Goal: Task Accomplishment & Management: Manage account settings

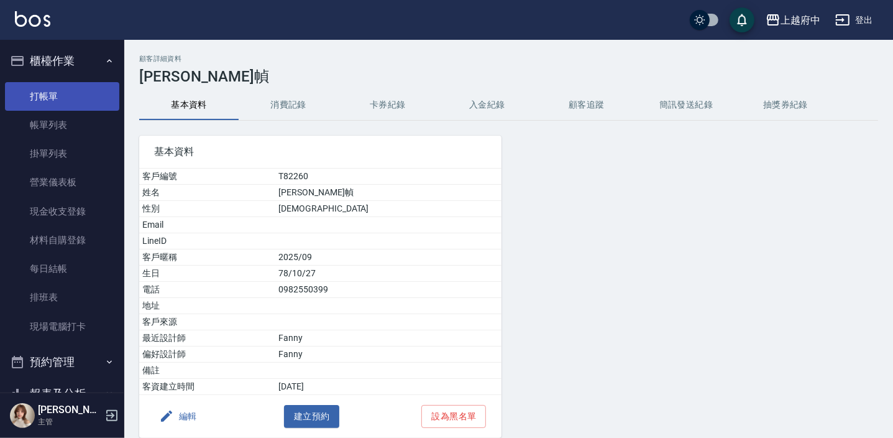
click at [40, 96] on link "打帳單" at bounding box center [62, 96] width 114 height 29
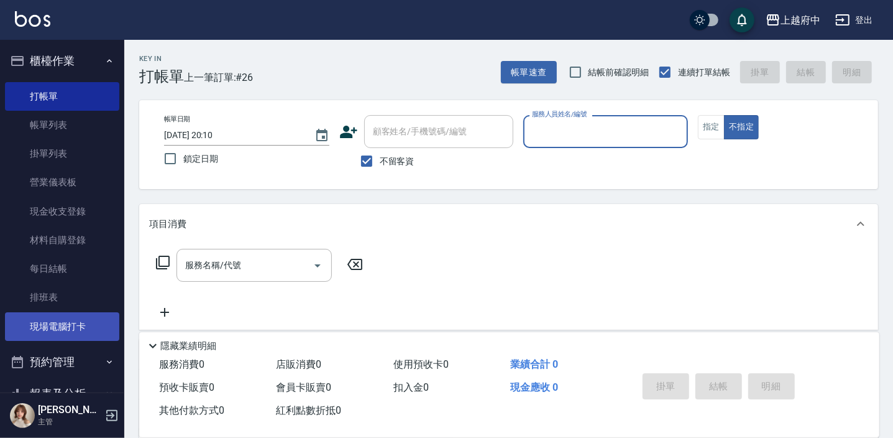
click at [74, 316] on link "現場電腦打卡" at bounding box center [62, 326] width 114 height 29
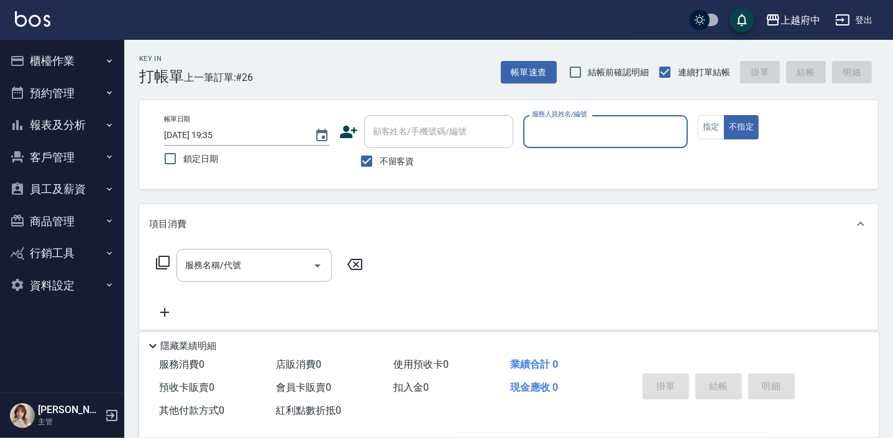
click at [390, 170] on div "帳單日期 [DATE] 19:35 鎖定日期 顧客姓名/手機號碼/編號 顧客姓名/手機號碼/編號 不留客資 服務人員姓名/編號 服務人員姓名/編號 指定 不指定" at bounding box center [508, 144] width 739 height 89
drag, startPoint x: 390, startPoint y: 170, endPoint x: 366, endPoint y: 163, distance: 24.8
click at [366, 163] on input "不留客資" at bounding box center [367, 161] width 26 height 26
checkbox input "false"
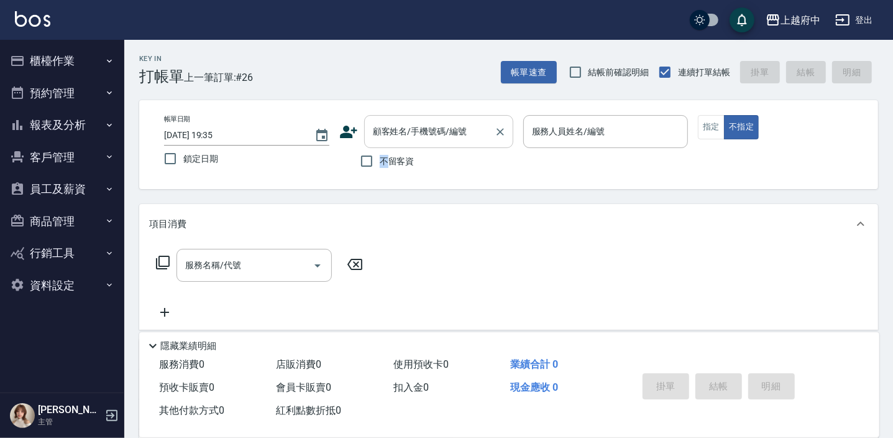
click at [392, 133] on div "顧客姓名/手機號碼/編號 顧客姓名/手機號碼/編號" at bounding box center [438, 131] width 149 height 33
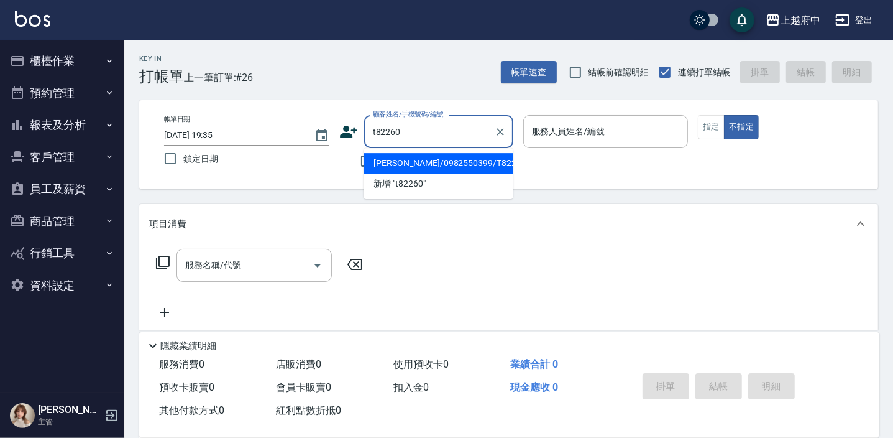
click at [472, 154] on li "汪祈幀/0982550399/T82260" at bounding box center [438, 163] width 149 height 21
type input "汪祈幀/0982550399/T82260"
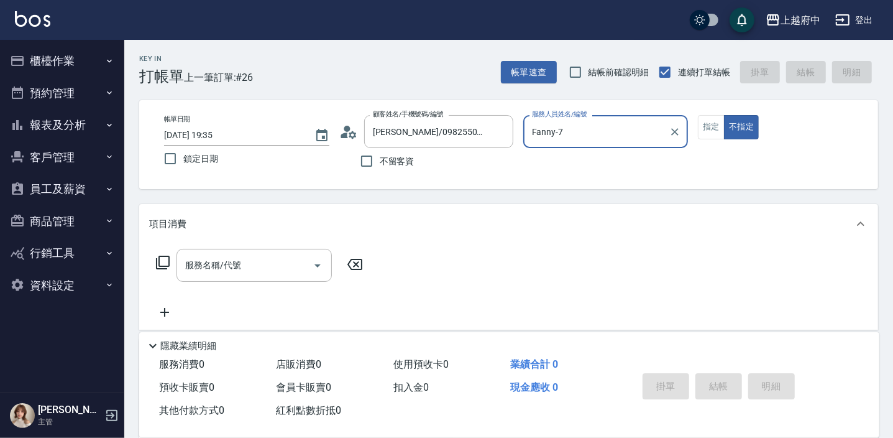
type input "Fanny-7"
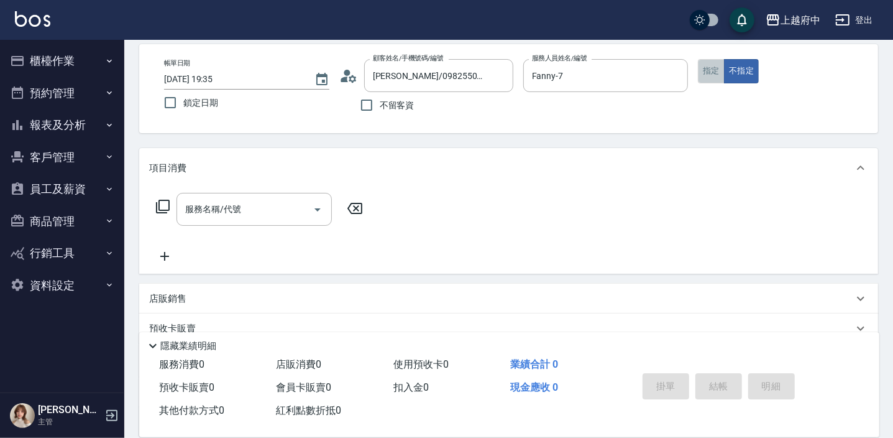
click at [707, 74] on button "指定" at bounding box center [711, 71] width 27 height 24
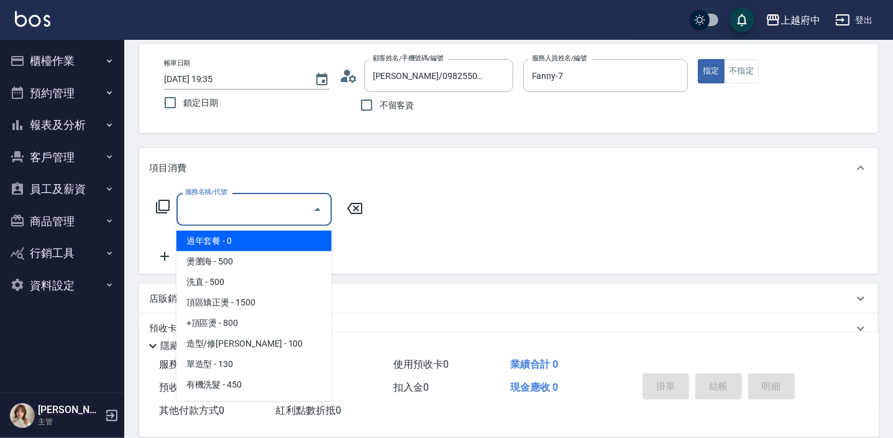
click at [246, 216] on input "服務名稱/代號" at bounding box center [245, 209] width 126 height 22
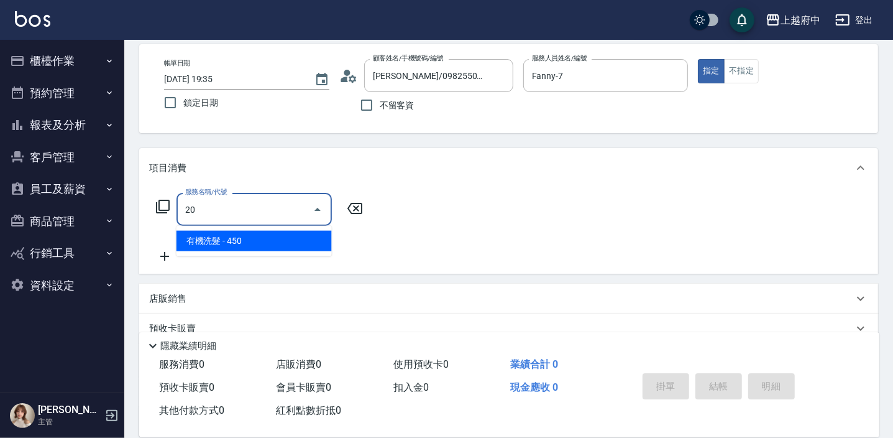
type input "2"
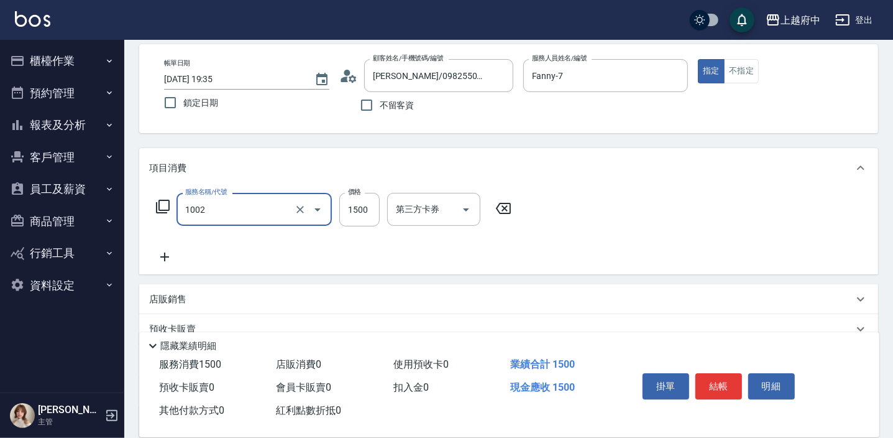
type input "+升級丹麥有機染 (含隔離)(1002)"
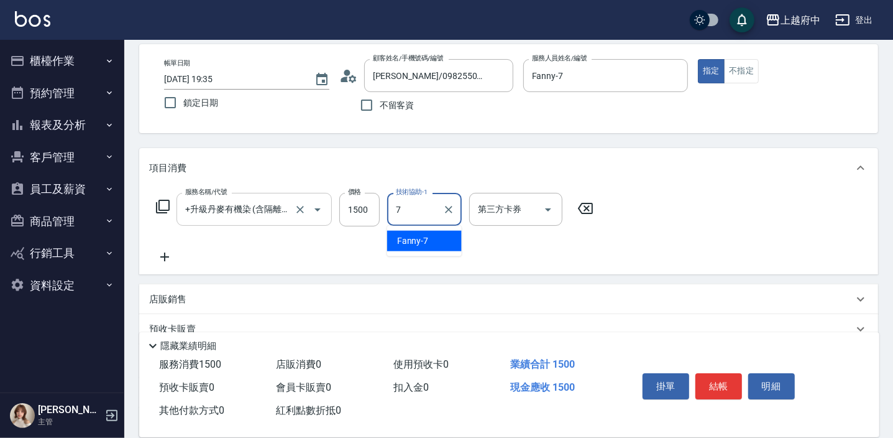
type input "Fanny-7"
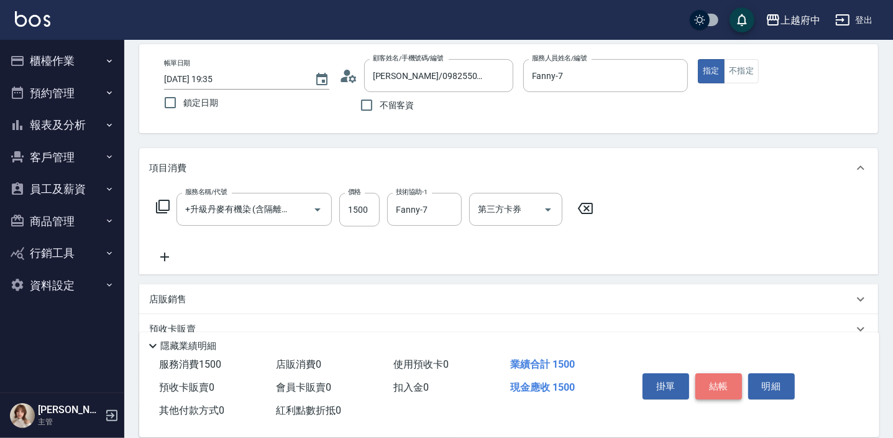
click at [722, 384] on button "結帳" at bounding box center [719, 386] width 47 height 26
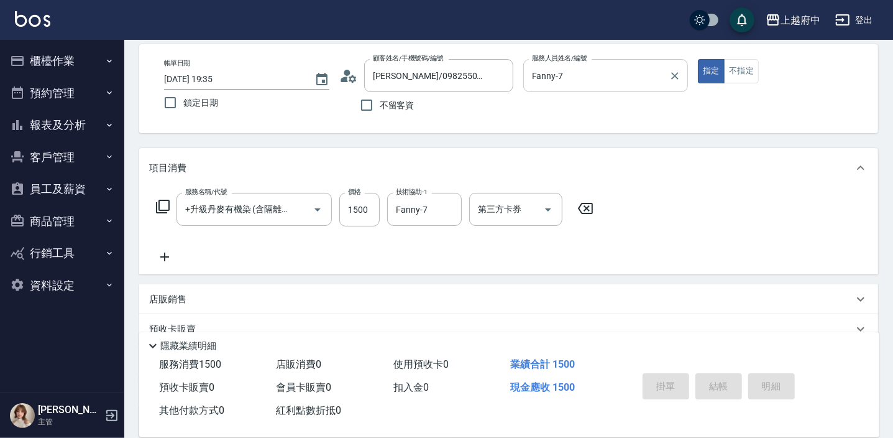
type input "2025/09/17 20:11"
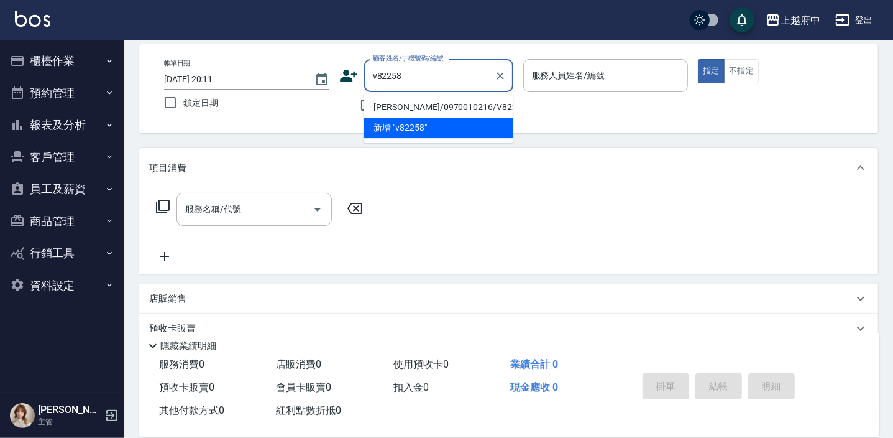
click at [430, 104] on li "戴詩純/0970010216/V82258" at bounding box center [438, 107] width 149 height 21
type input "戴詩純/0970010216/V82258"
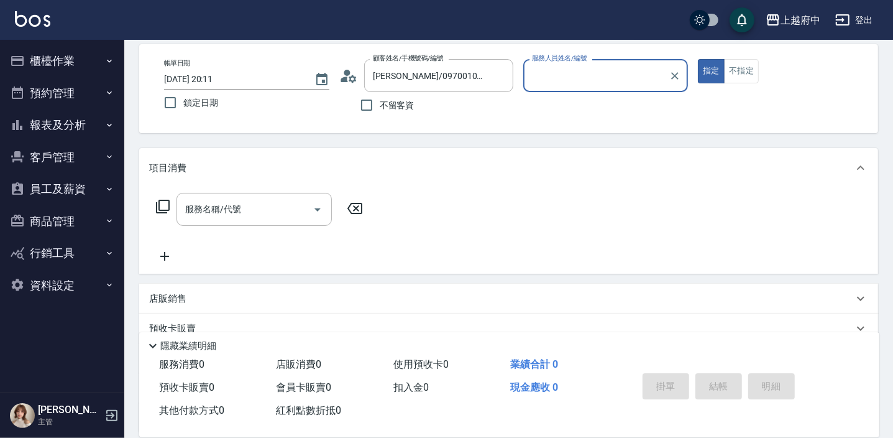
type input "Fanny-7"
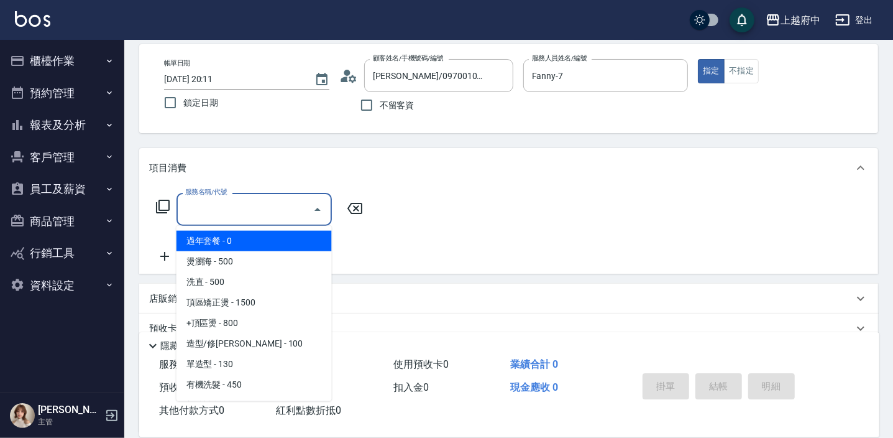
click at [223, 215] on input "服務名稱/代號" at bounding box center [245, 209] width 126 height 22
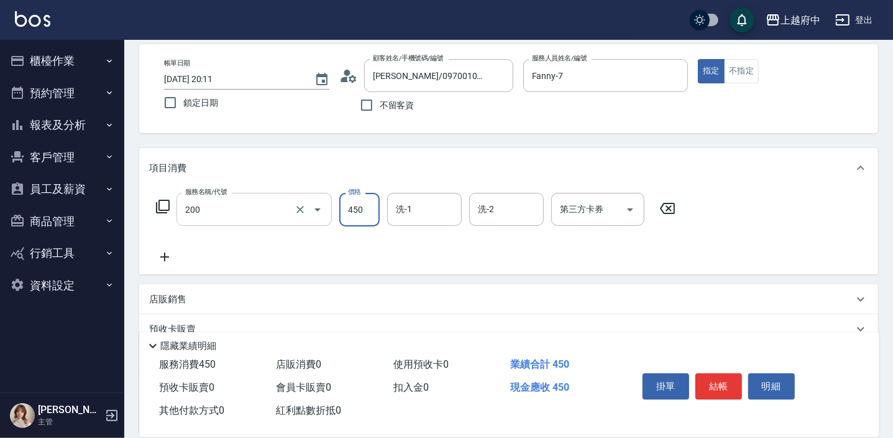
type input "有機洗髮(200)"
type input "400"
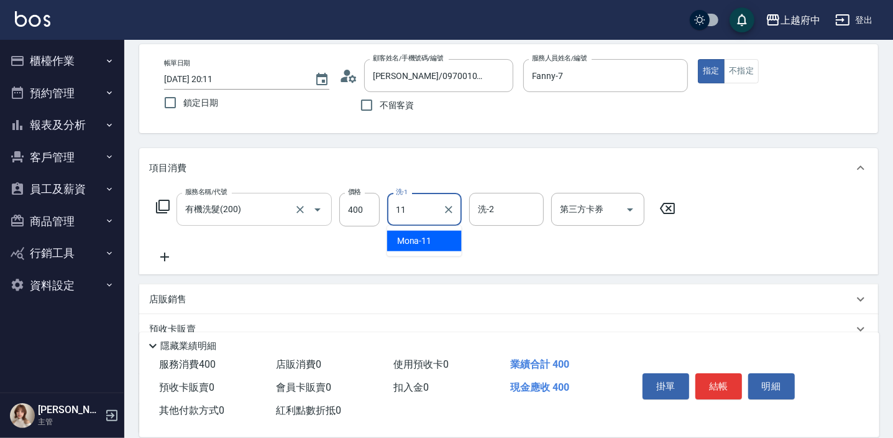
type input "Mona-11"
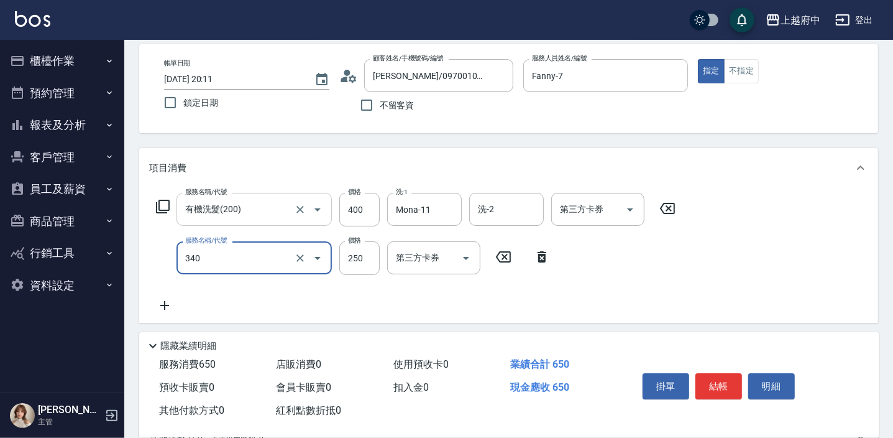
type input "剪髮(340)"
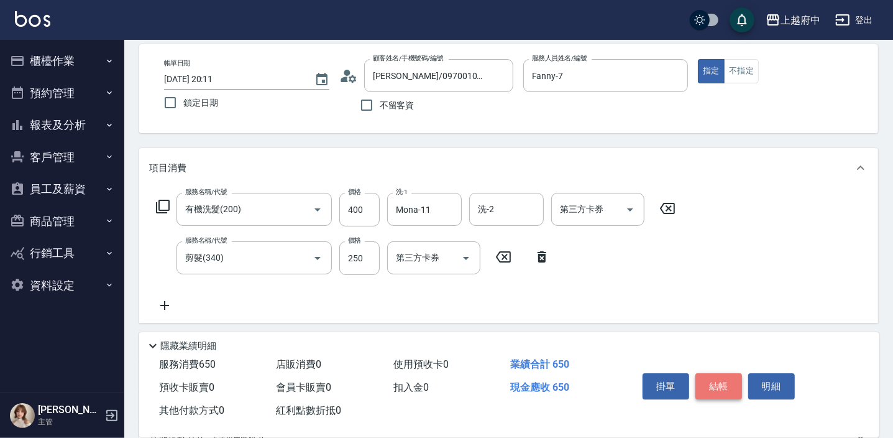
click at [724, 379] on button "結帳" at bounding box center [719, 386] width 47 height 26
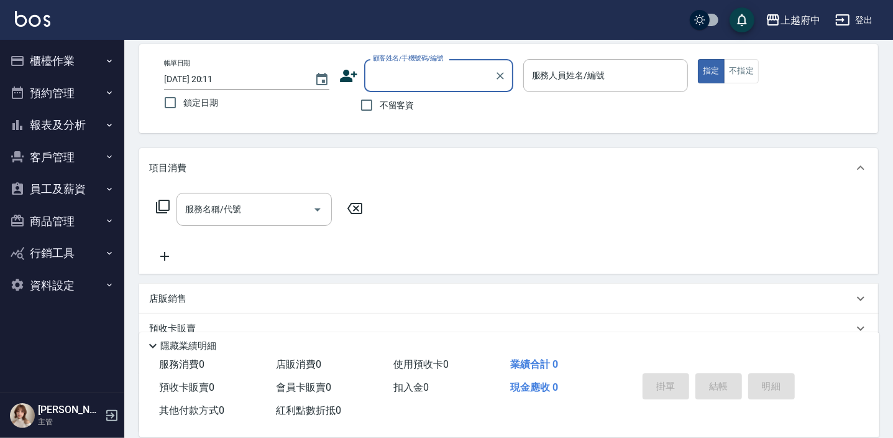
click at [101, 124] on button "報表及分析" at bounding box center [62, 125] width 114 height 32
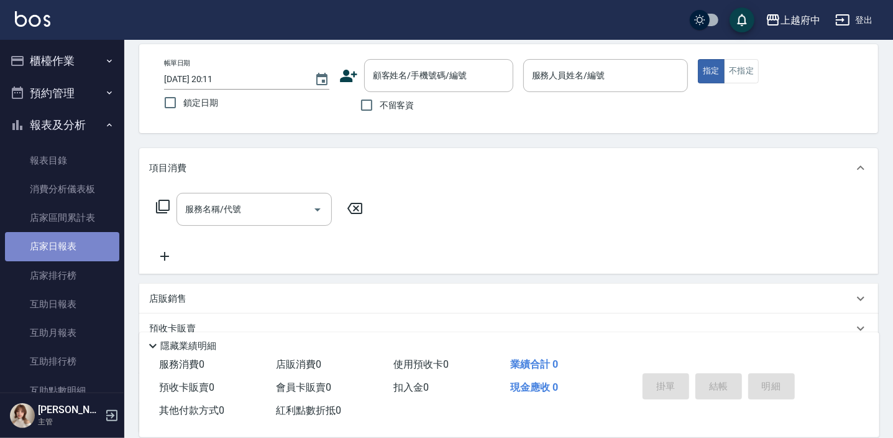
click at [81, 254] on link "店家日報表" at bounding box center [62, 246] width 114 height 29
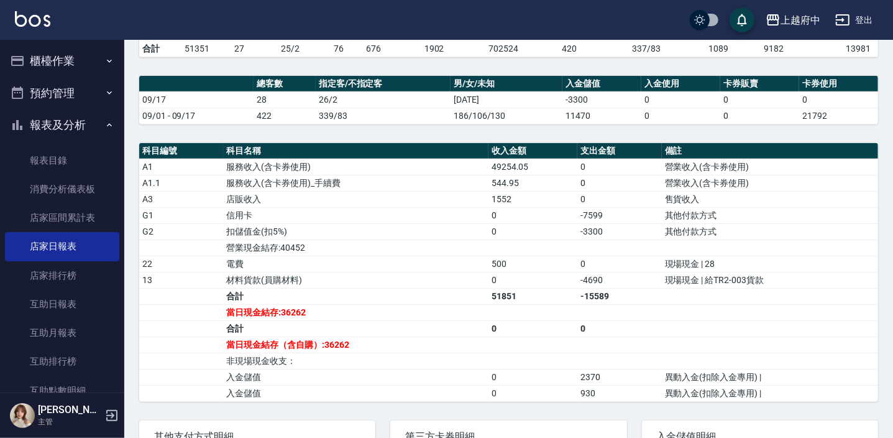
scroll to position [395, 0]
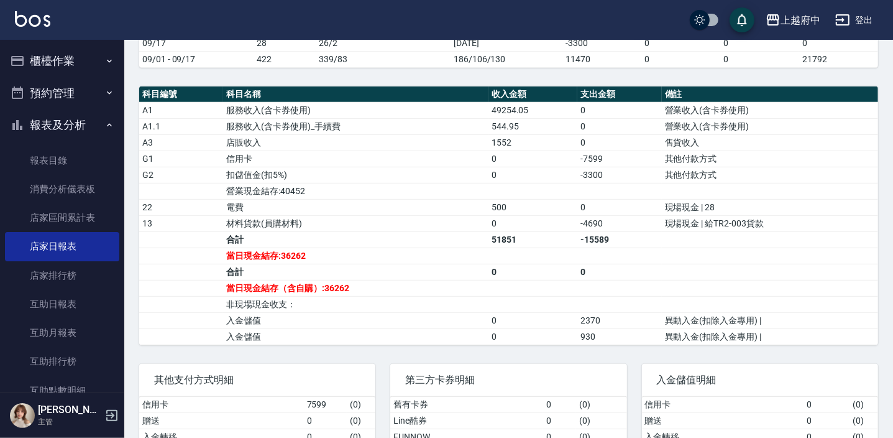
click at [72, 123] on button "報表及分析" at bounding box center [62, 125] width 114 height 32
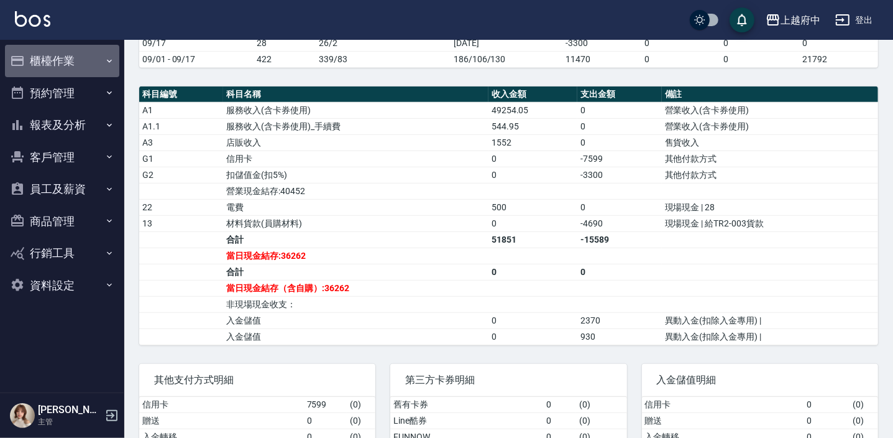
click at [93, 60] on button "櫃檯作業" at bounding box center [62, 61] width 114 height 32
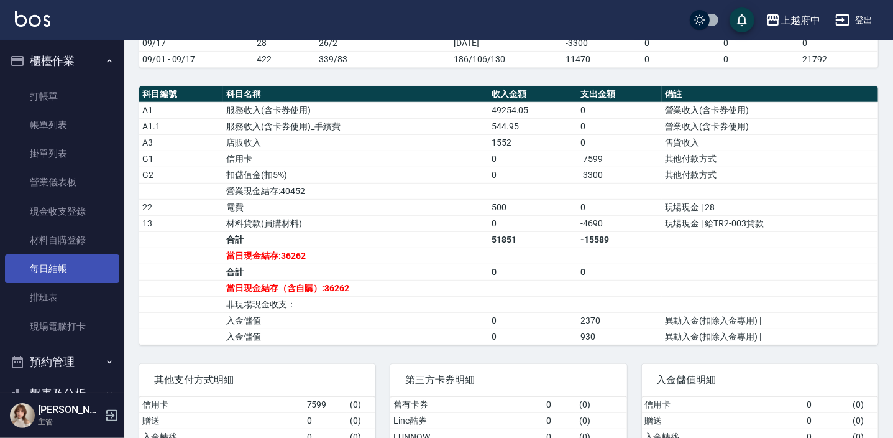
click at [58, 264] on link "每日結帳" at bounding box center [62, 268] width 114 height 29
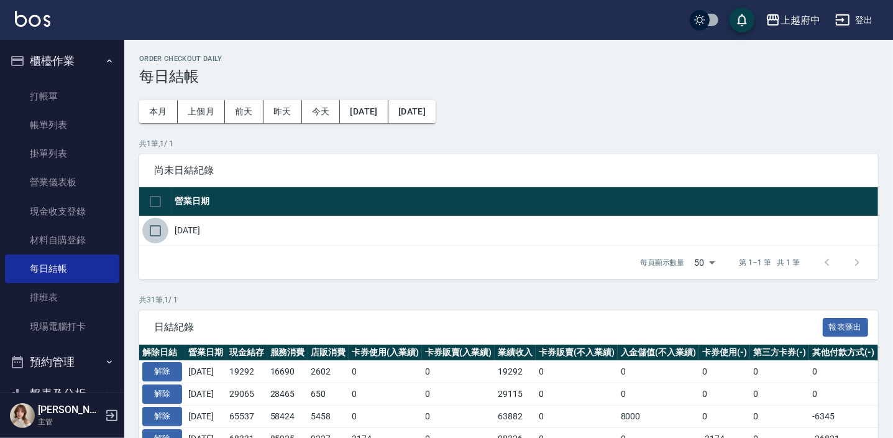
click at [152, 231] on input "checkbox" at bounding box center [155, 231] width 26 height 26
checkbox input "true"
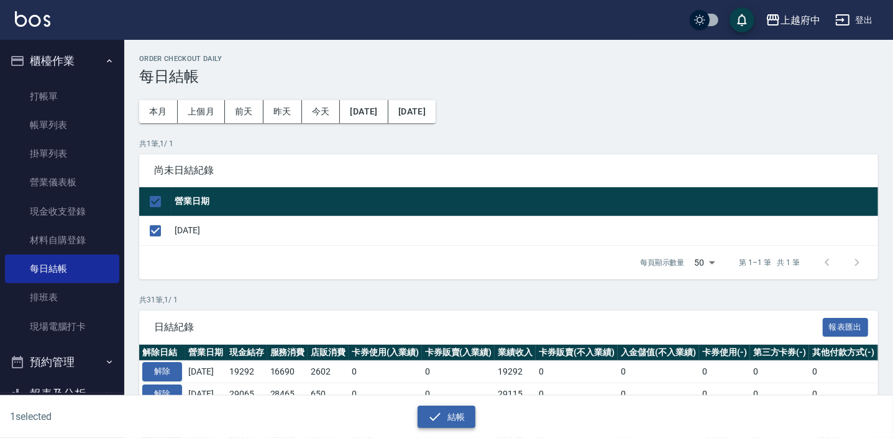
click at [461, 416] on button "結帳" at bounding box center [447, 416] width 58 height 23
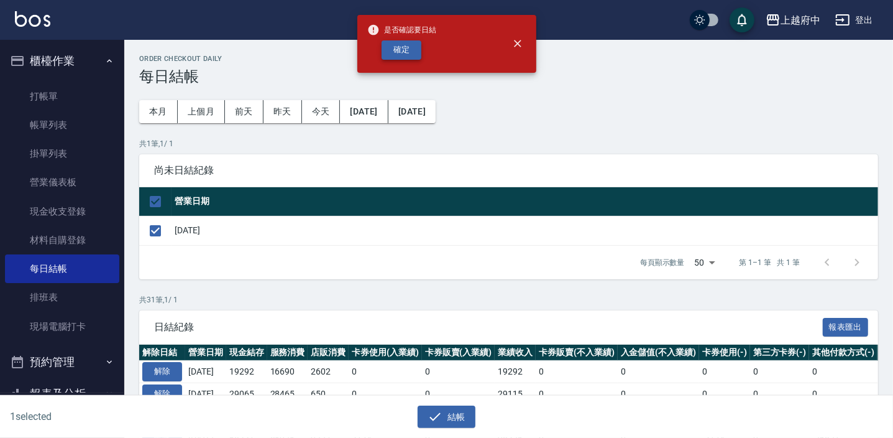
click at [408, 50] on button "確定" at bounding box center [402, 49] width 40 height 19
checkbox input "false"
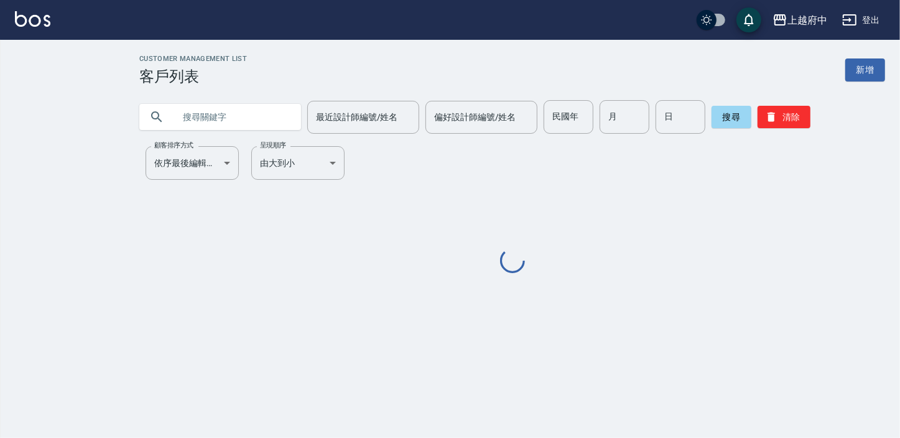
click at [236, 121] on input "text" at bounding box center [232, 117] width 117 height 34
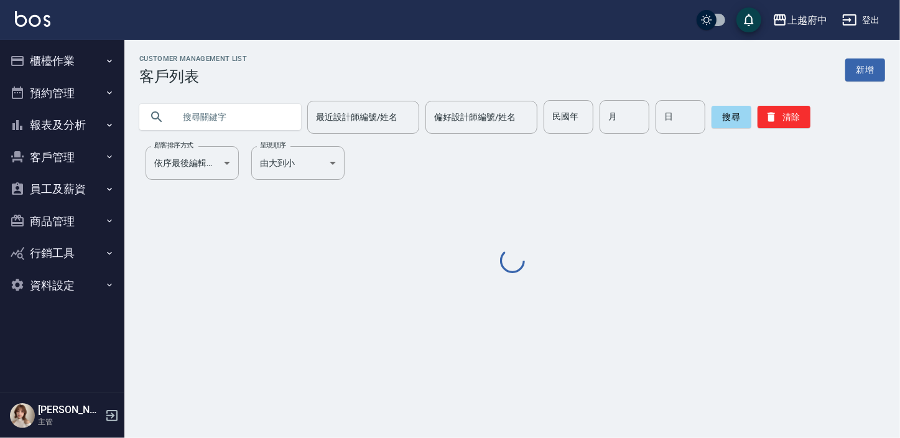
click at [236, 121] on input "text" at bounding box center [232, 117] width 117 height 34
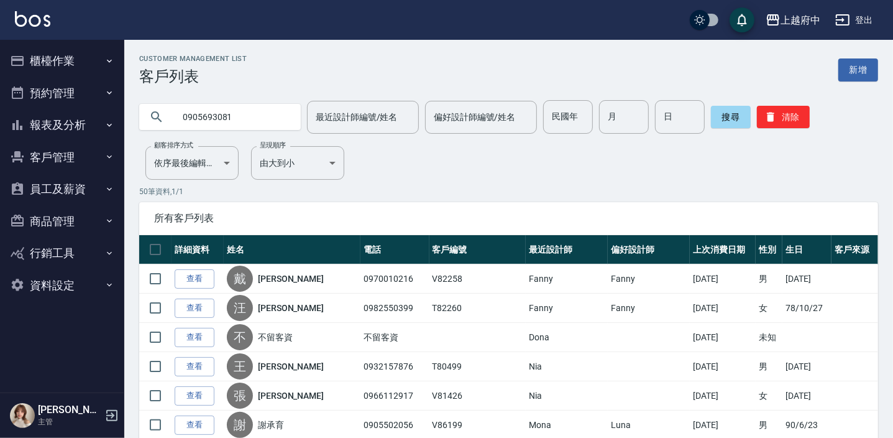
type input "0905693081"
